Goal: Book appointment/travel/reservation

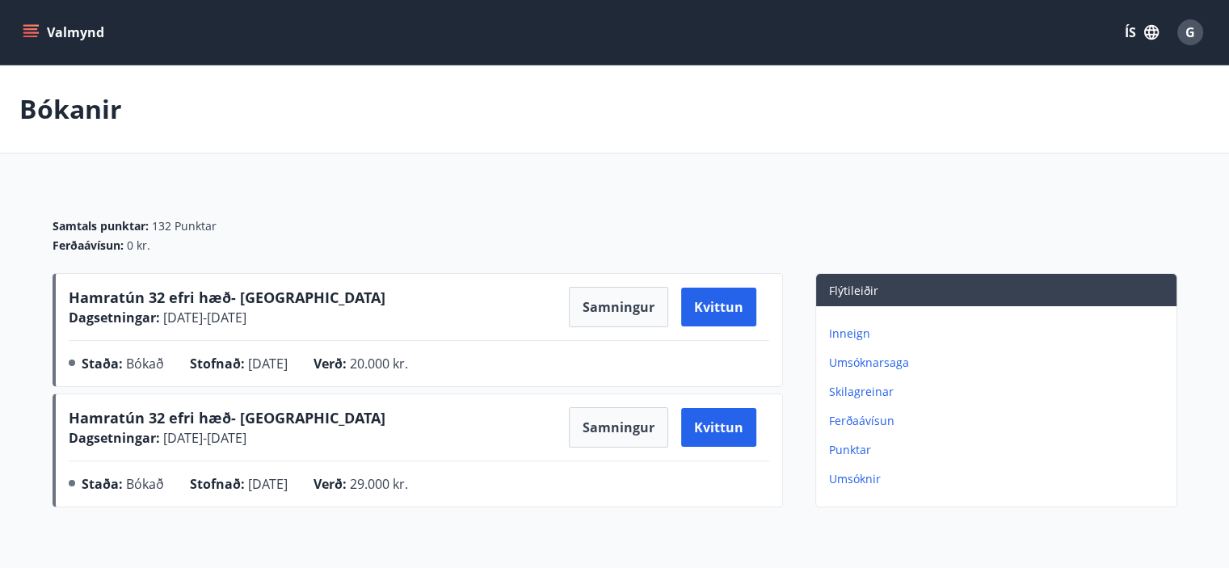
click at [31, 38] on icon "menu" at bounding box center [31, 32] width 16 height 16
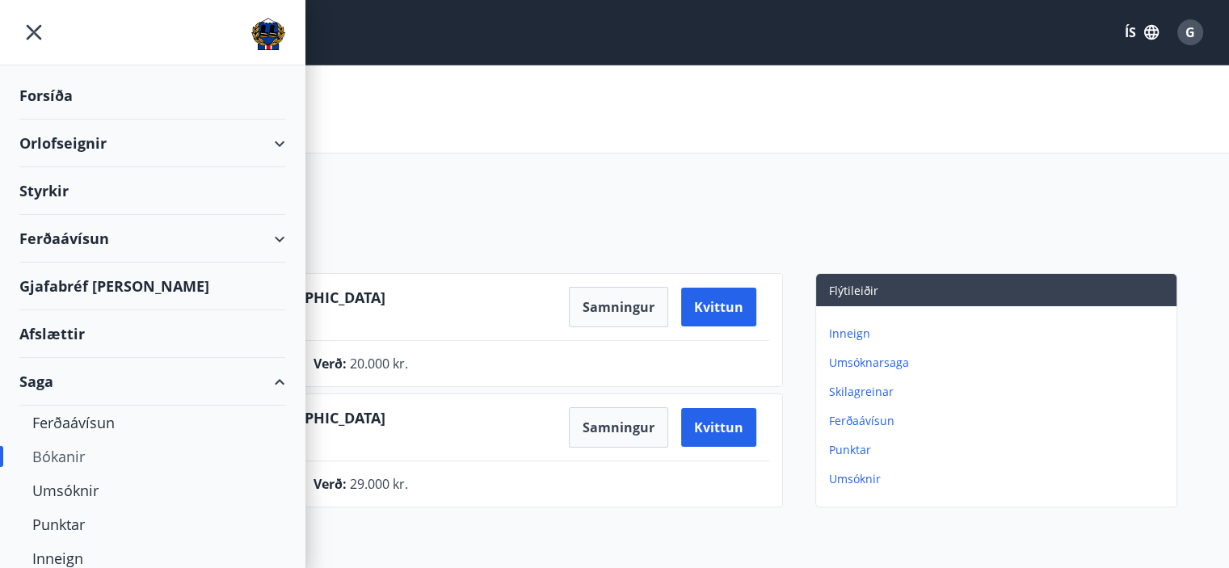
click at [87, 151] on div "Orlofseignir" at bounding box center [152, 144] width 266 height 48
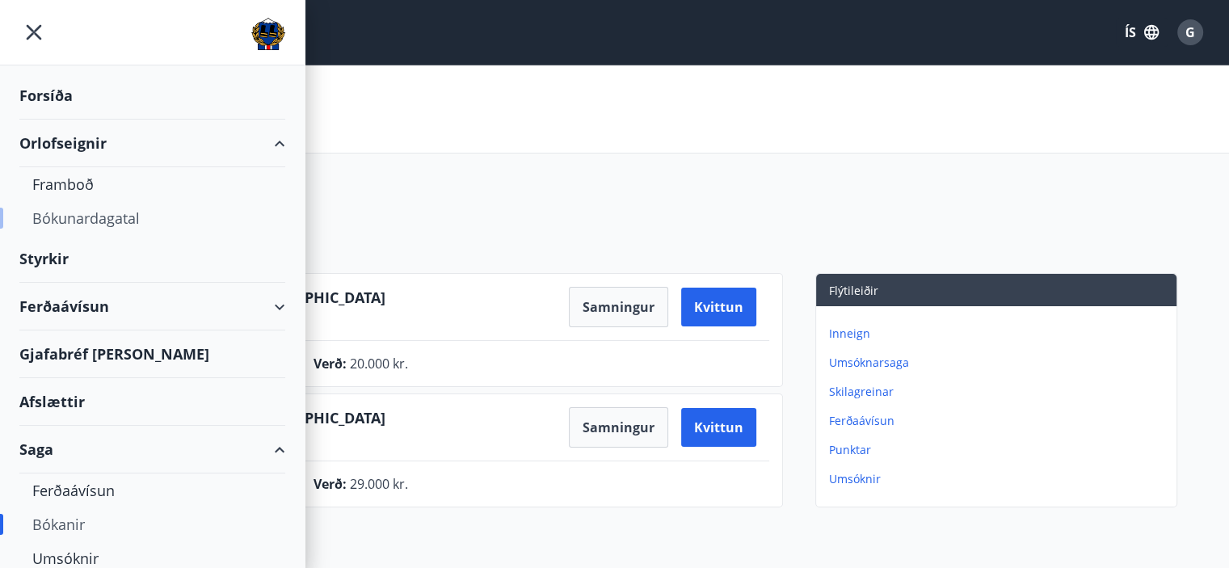
click at [99, 218] on div "Bókunardagatal" at bounding box center [152, 218] width 240 height 34
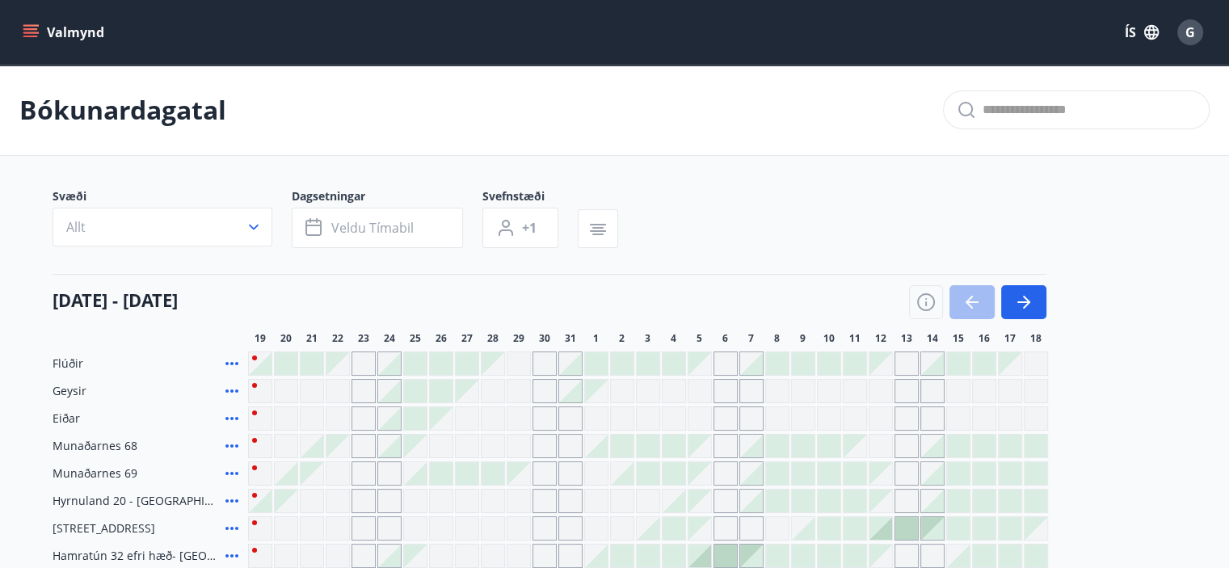
scroll to position [107, 0]
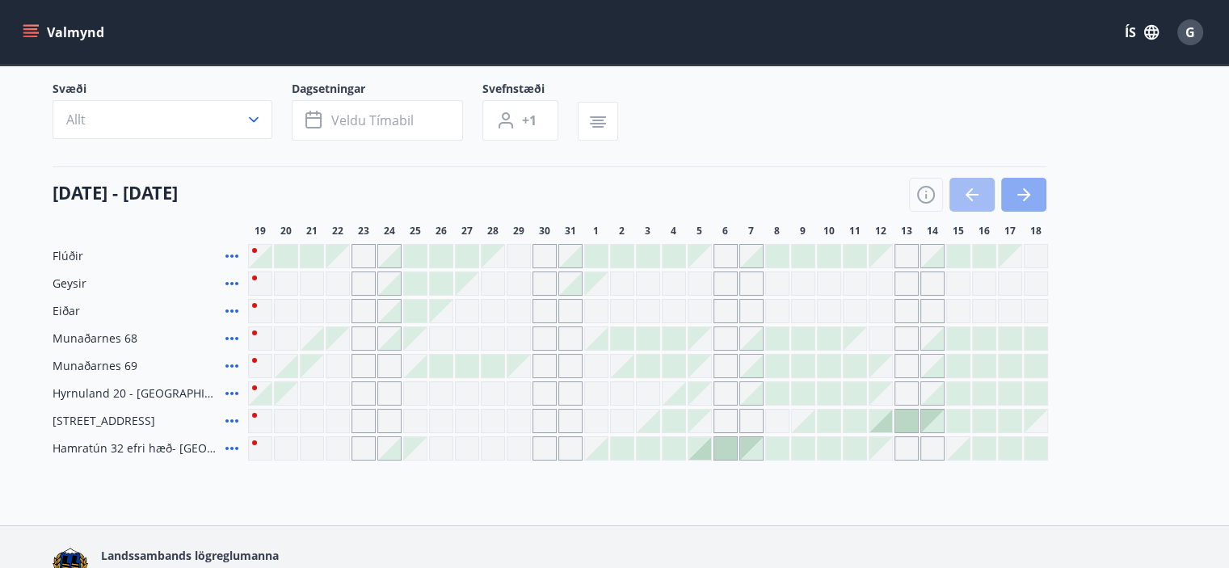
click at [1026, 198] on icon "button" at bounding box center [1023, 194] width 19 height 19
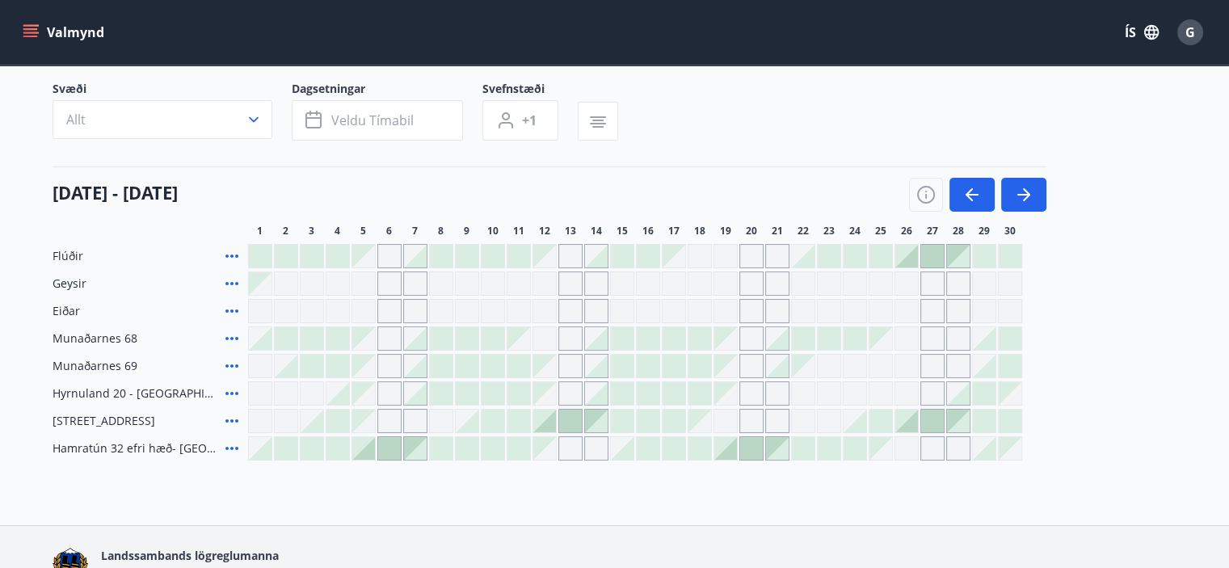
click at [629, 456] on div at bounding box center [622, 448] width 23 height 23
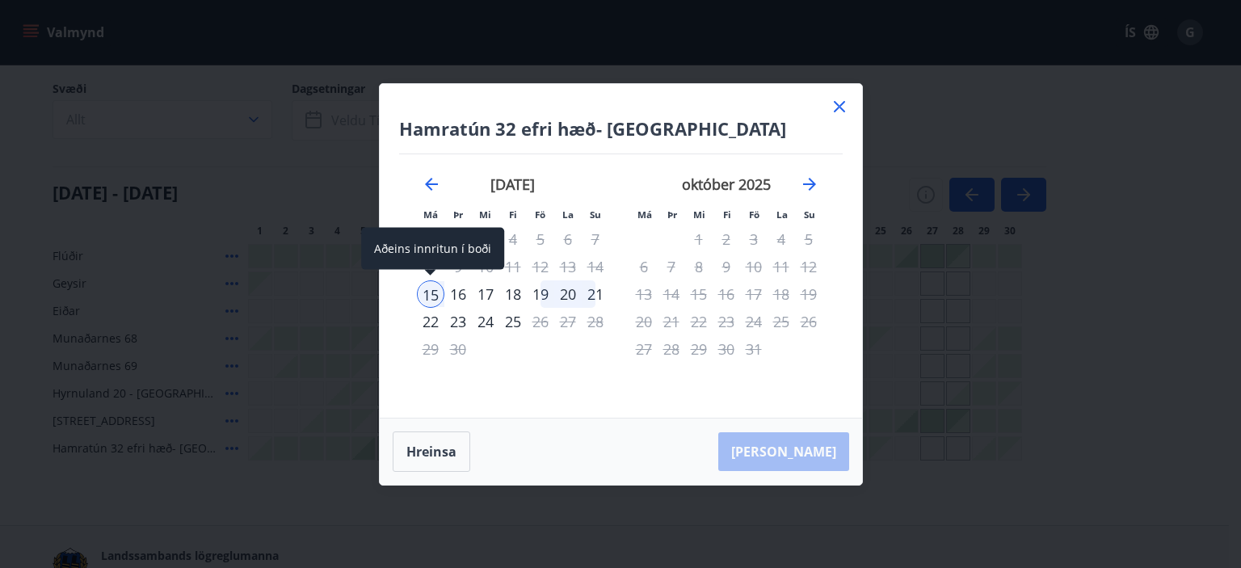
click at [430, 297] on div "15" at bounding box center [430, 293] width 27 height 27
click at [536, 291] on div "19" at bounding box center [540, 293] width 27 height 27
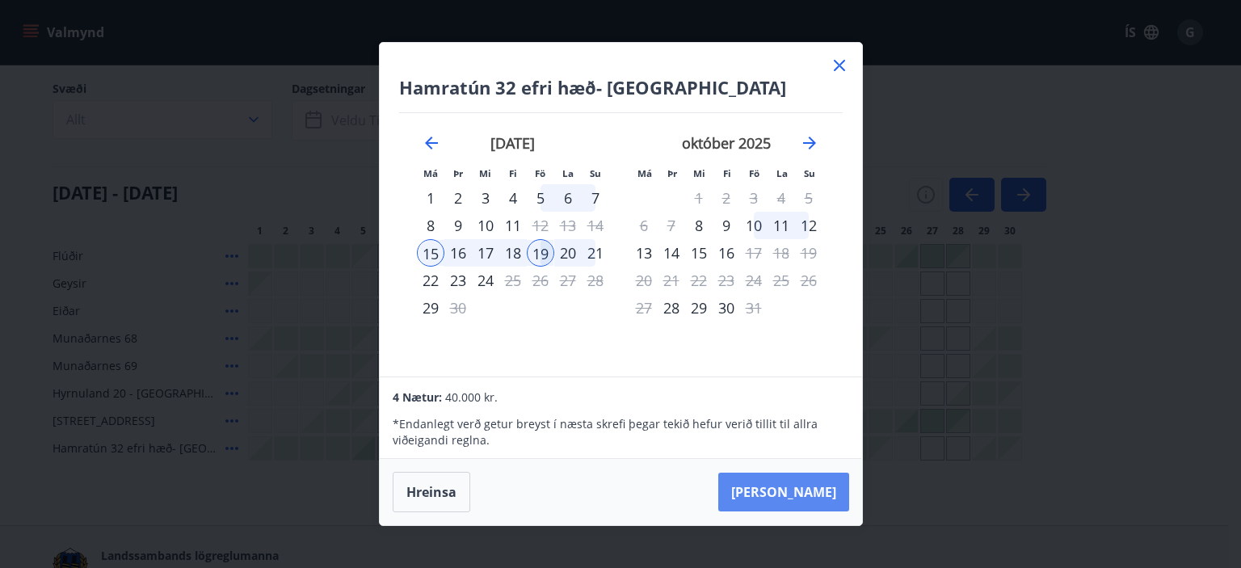
click at [794, 490] on button "[PERSON_NAME]" at bounding box center [783, 492] width 131 height 39
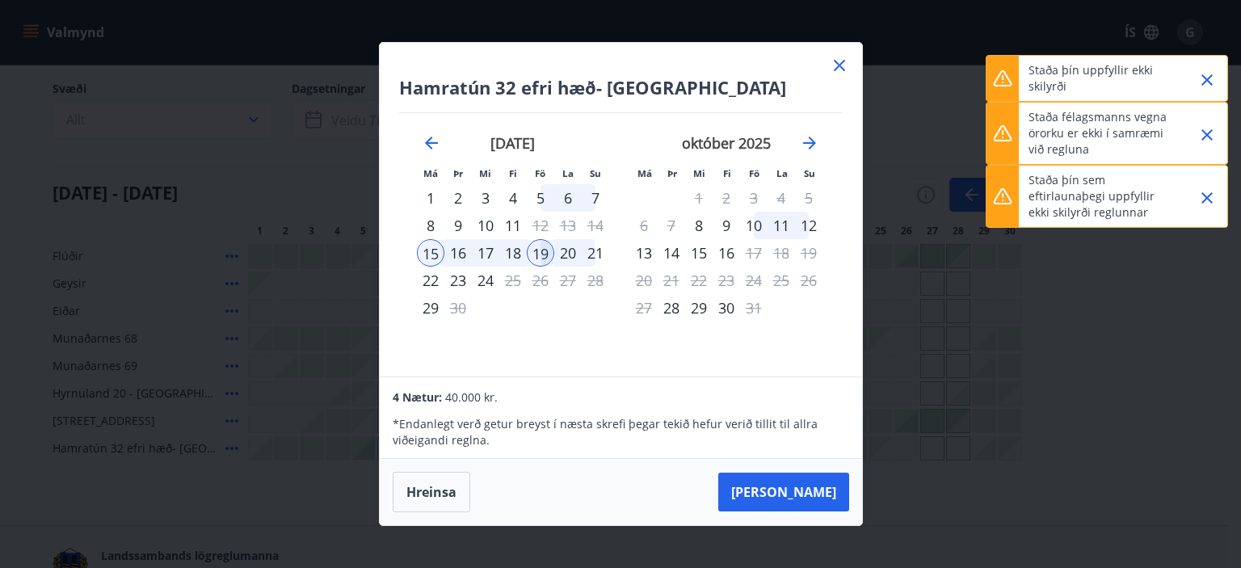
click at [842, 70] on icon at bounding box center [839, 65] width 19 height 19
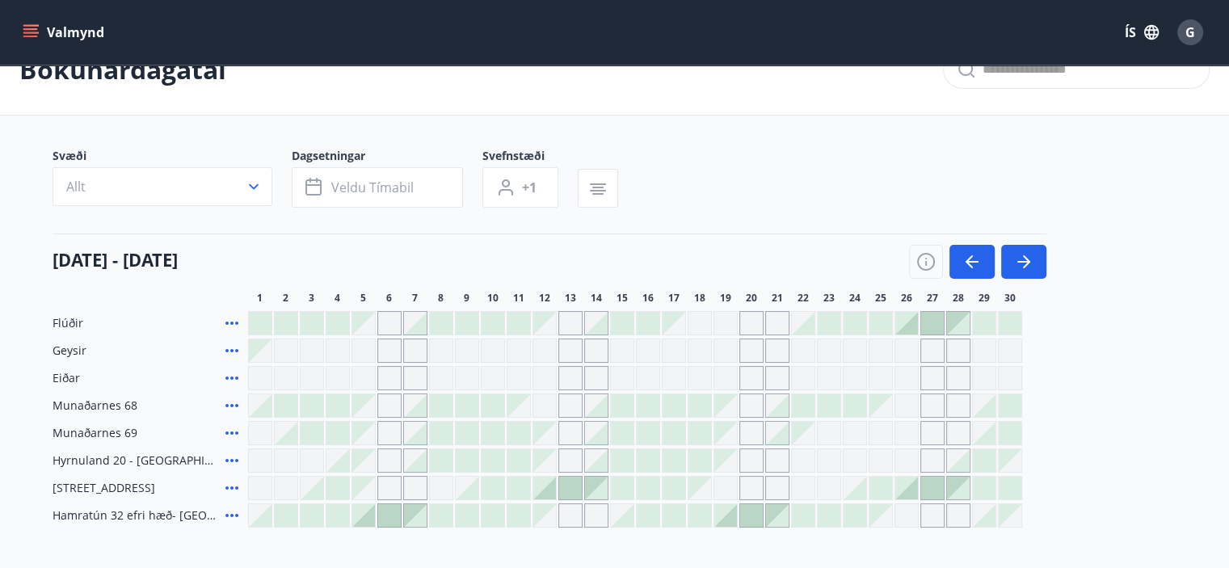
scroll to position [0, 0]
